Goal: Navigation & Orientation: Find specific page/section

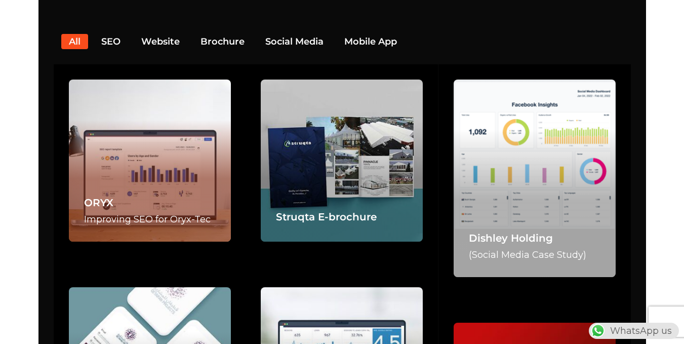
scroll to position [1861, 0]
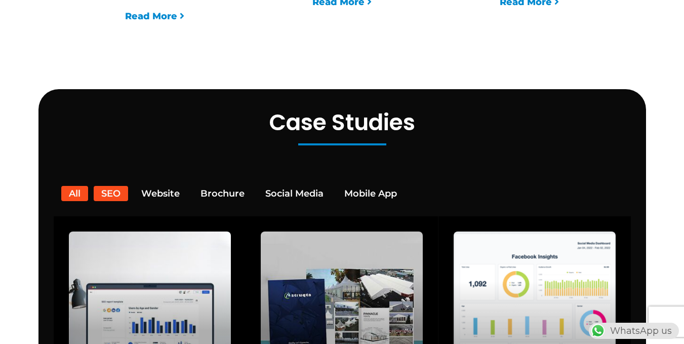
click at [121, 186] on button "SEO" at bounding box center [111, 193] width 34 height 15
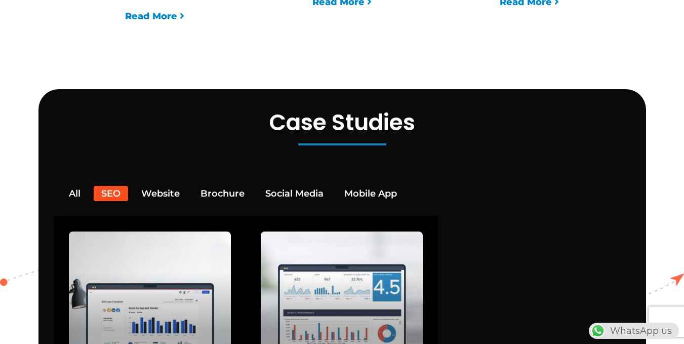
scroll to position [0, 0]
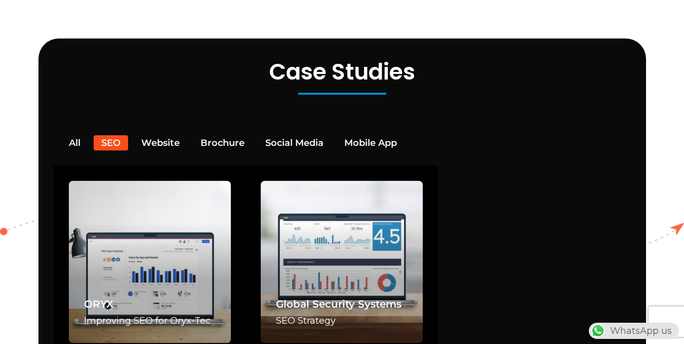
click at [175, 137] on div "All SEO Website Brochure Social Media Mobile App ORYX Improving SEO for Oryx-Te…" at bounding box center [342, 254] width 562 height 238
click at [177, 135] on button "Website" at bounding box center [161, 142] width 54 height 15
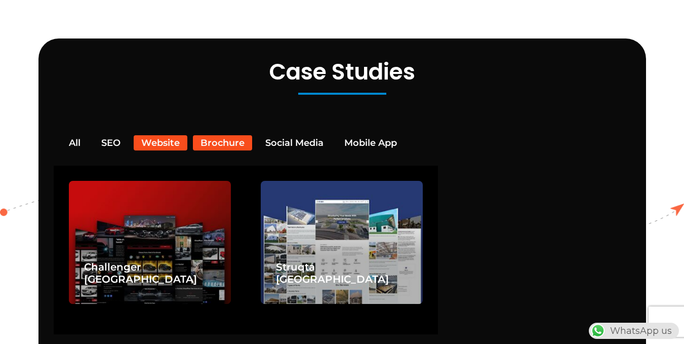
click at [217, 135] on button "Brochure" at bounding box center [222, 142] width 59 height 15
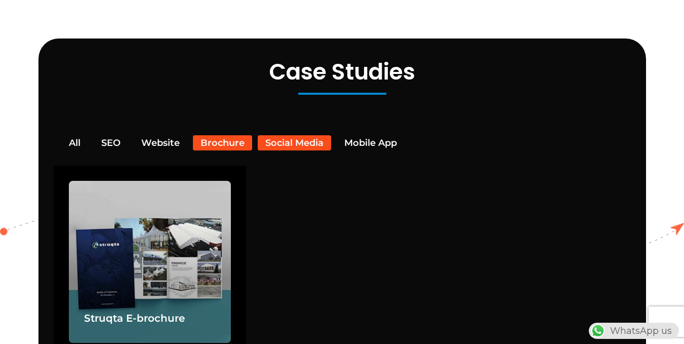
click at [289, 135] on button "Social Media" at bounding box center [294, 142] width 73 height 15
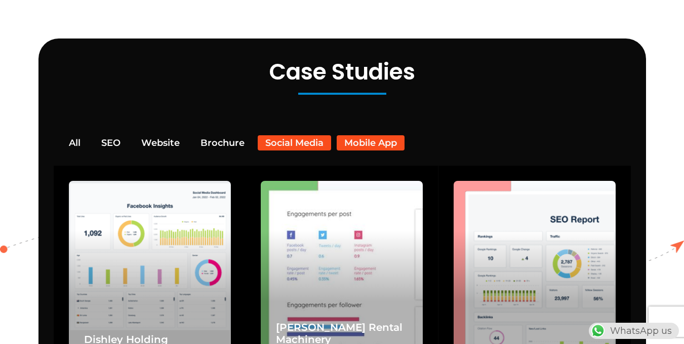
click at [358, 135] on button "Mobile App" at bounding box center [371, 142] width 68 height 15
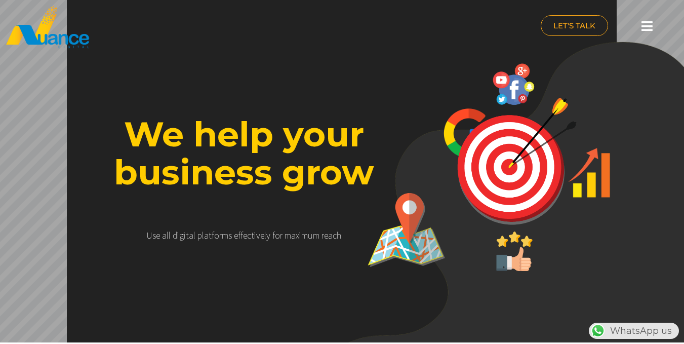
scroll to position [0, 11]
